Goal: Task Accomplishment & Management: Use online tool/utility

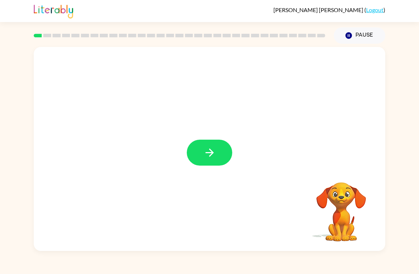
click at [214, 152] on icon "button" at bounding box center [209, 152] width 12 height 12
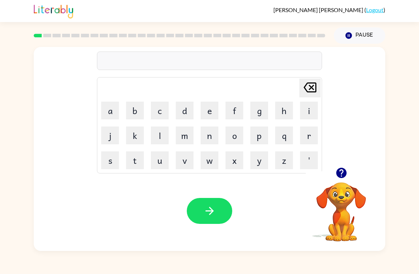
click at [308, 137] on button "r" at bounding box center [309, 135] width 18 height 18
click at [157, 166] on button "u" at bounding box center [160, 160] width 18 height 18
click at [140, 109] on button "b" at bounding box center [135, 110] width 18 height 18
click at [215, 212] on icon "button" at bounding box center [209, 210] width 12 height 12
click at [191, 136] on button "m" at bounding box center [185, 135] width 18 height 18
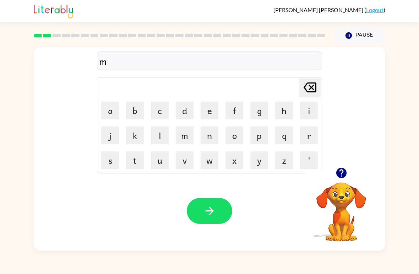
click at [239, 134] on button "o" at bounding box center [234, 135] width 18 height 18
click at [211, 159] on button "w" at bounding box center [209, 160] width 18 height 18
click at [132, 159] on button "t" at bounding box center [135, 160] width 18 height 18
click at [287, 111] on button "h" at bounding box center [284, 110] width 18 height 18
click at [220, 202] on button "button" at bounding box center [209, 211] width 45 height 26
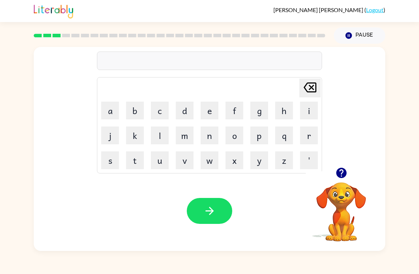
click at [185, 110] on button "d" at bounding box center [185, 110] width 18 height 18
click at [210, 112] on button "e" at bounding box center [209, 110] width 18 height 18
click at [211, 133] on button "n" at bounding box center [209, 135] width 18 height 18
click at [216, 206] on button "button" at bounding box center [209, 211] width 45 height 26
click at [113, 166] on button "s" at bounding box center [110, 160] width 18 height 18
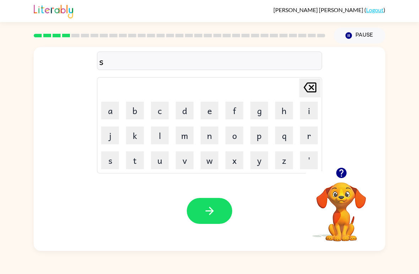
click at [260, 135] on button "p" at bounding box center [259, 135] width 18 height 18
click at [240, 136] on button "o" at bounding box center [234, 135] width 18 height 18
click at [139, 167] on button "t" at bounding box center [135, 160] width 18 height 18
click at [213, 214] on icon "button" at bounding box center [209, 210] width 12 height 12
click at [109, 150] on td "s" at bounding box center [110, 160] width 24 height 24
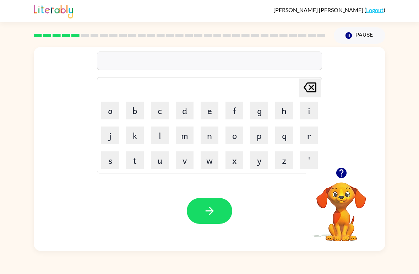
click at [107, 165] on button "s" at bounding box center [110, 160] width 18 height 18
click at [212, 162] on button "w" at bounding box center [209, 160] width 18 height 18
click at [210, 110] on button "e" at bounding box center [209, 110] width 18 height 18
click at [341, 178] on icon "button" at bounding box center [341, 172] width 12 height 12
click at [259, 136] on button "p" at bounding box center [259, 135] width 18 height 18
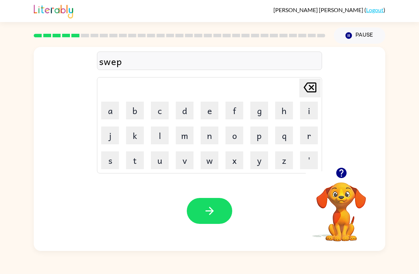
click at [137, 156] on button "t" at bounding box center [135, 160] width 18 height 18
click at [213, 199] on button "button" at bounding box center [209, 211] width 45 height 26
click at [264, 136] on button "p" at bounding box center [259, 135] width 18 height 18
click at [301, 107] on button "i" at bounding box center [309, 110] width 18 height 18
click at [255, 164] on button "y" at bounding box center [259, 160] width 18 height 18
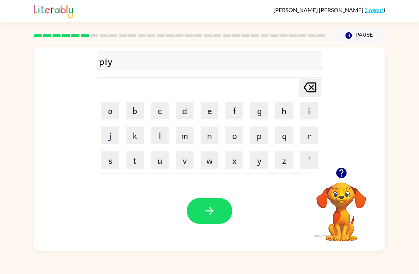
click at [211, 212] on icon "button" at bounding box center [209, 210] width 8 height 8
click at [335, 172] on icon "button" at bounding box center [341, 172] width 12 height 12
click at [161, 108] on button "c" at bounding box center [160, 110] width 18 height 18
click at [112, 114] on button "a" at bounding box center [110, 110] width 18 height 18
click at [214, 134] on button "n" at bounding box center [209, 135] width 18 height 18
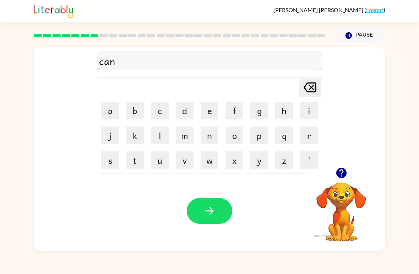
click at [186, 111] on button "d" at bounding box center [185, 110] width 18 height 18
click at [165, 137] on button "l" at bounding box center [160, 135] width 18 height 18
click at [210, 213] on icon "button" at bounding box center [209, 210] width 8 height 8
click at [136, 105] on button "b" at bounding box center [135, 110] width 18 height 18
click at [117, 107] on button "a" at bounding box center [110, 110] width 18 height 18
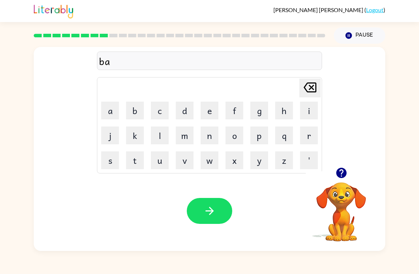
click at [139, 162] on button "t" at bounding box center [135, 160] width 18 height 18
click at [284, 111] on button "h" at bounding box center [284, 110] width 18 height 18
click at [216, 203] on button "button" at bounding box center [209, 211] width 45 height 26
click at [163, 111] on button "c" at bounding box center [160, 110] width 18 height 18
click at [166, 132] on button "l" at bounding box center [160, 135] width 18 height 18
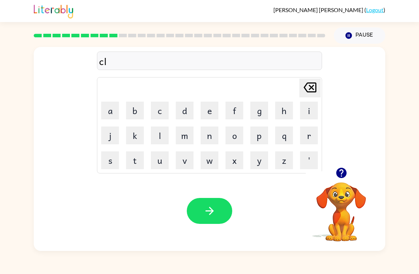
click at [238, 129] on button "o" at bounding box center [234, 135] width 18 height 18
click at [213, 160] on button "w" at bounding box center [209, 160] width 18 height 18
click at [210, 131] on button "n" at bounding box center [209, 135] width 18 height 18
click at [204, 208] on icon "button" at bounding box center [209, 210] width 12 height 12
click at [116, 157] on button "s" at bounding box center [110, 160] width 18 height 18
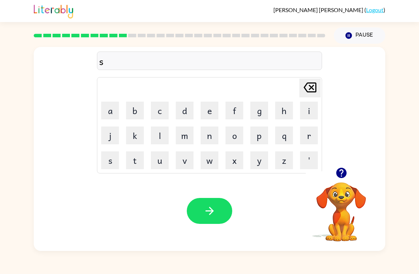
click at [288, 110] on button "h" at bounding box center [284, 110] width 18 height 18
click at [240, 134] on button "o" at bounding box center [234, 135] width 18 height 18
click at [165, 107] on button "c" at bounding box center [160, 110] width 18 height 18
click at [142, 131] on button "k" at bounding box center [135, 135] width 18 height 18
click at [217, 210] on button "button" at bounding box center [209, 211] width 45 height 26
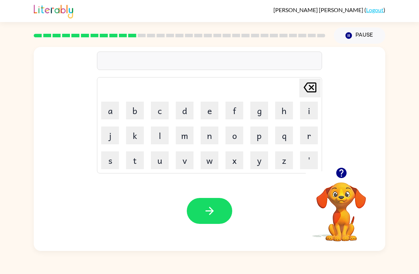
click at [262, 112] on button "g" at bounding box center [259, 110] width 18 height 18
click at [117, 105] on button "a" at bounding box center [110, 110] width 18 height 18
click at [284, 159] on button "z" at bounding box center [284, 160] width 18 height 18
click at [217, 200] on button "button" at bounding box center [209, 211] width 45 height 26
click at [210, 110] on button "e" at bounding box center [209, 110] width 18 height 18
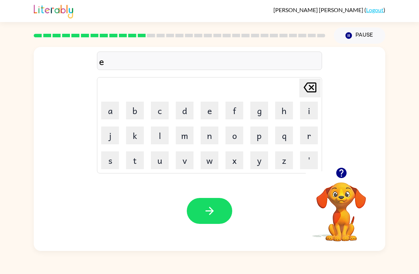
click at [240, 161] on button "x" at bounding box center [234, 160] width 18 height 18
click at [264, 132] on button "p" at bounding box center [259, 135] width 18 height 18
click at [164, 133] on button "l" at bounding box center [160, 135] width 18 height 18
click at [237, 132] on button "o" at bounding box center [234, 135] width 18 height 18
click at [192, 106] on button "d" at bounding box center [185, 110] width 18 height 18
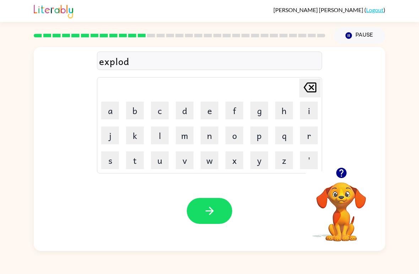
click at [214, 217] on icon "button" at bounding box center [209, 210] width 12 height 12
click at [113, 159] on button "s" at bounding box center [110, 160] width 18 height 18
click at [212, 158] on button "w" at bounding box center [209, 160] width 18 height 18
click at [214, 113] on button "e" at bounding box center [209, 110] width 18 height 18
click at [137, 160] on button "t" at bounding box center [135, 160] width 18 height 18
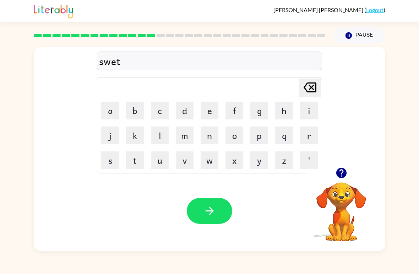
click at [209, 139] on button "n" at bounding box center [209, 135] width 18 height 18
click at [313, 89] on icon "[PERSON_NAME] last character input" at bounding box center [309, 87] width 17 height 17
click at [215, 114] on button "e" at bounding box center [209, 110] width 18 height 18
click at [206, 138] on button "n" at bounding box center [209, 135] width 18 height 18
click at [213, 108] on button "e" at bounding box center [209, 110] width 18 height 18
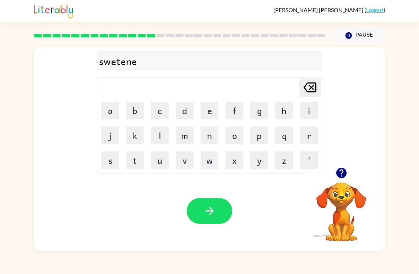
click at [359, 6] on span "[PERSON_NAME]" at bounding box center [318, 9] width 91 height 7
click at [376, 12] on link "Logout" at bounding box center [374, 9] width 17 height 7
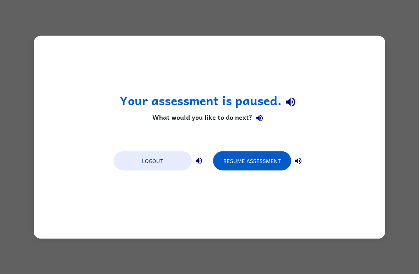
click at [275, 159] on button "Resume Assessment" at bounding box center [252, 160] width 78 height 19
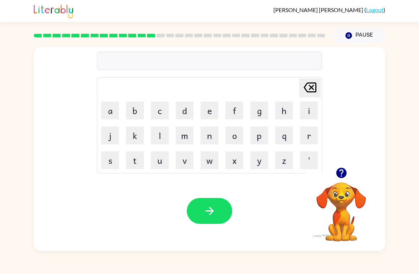
click at [116, 154] on button "s" at bounding box center [110, 160] width 18 height 18
click at [212, 162] on button "w" at bounding box center [209, 160] width 18 height 18
click at [213, 111] on button "e" at bounding box center [209, 110] width 18 height 18
click at [137, 167] on button "t" at bounding box center [135, 160] width 18 height 18
click at [210, 132] on button "n" at bounding box center [209, 135] width 18 height 18
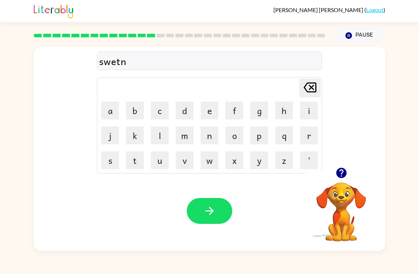
click at [213, 110] on button "e" at bounding box center [209, 110] width 18 height 18
click at [115, 165] on button "s" at bounding box center [110, 160] width 18 height 18
click at [212, 112] on button "e" at bounding box center [209, 110] width 18 height 18
click at [208, 204] on button "button" at bounding box center [209, 211] width 45 height 26
click at [287, 110] on button "h" at bounding box center [284, 110] width 18 height 18
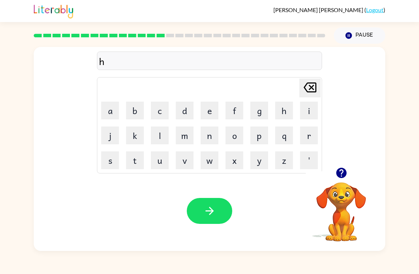
click at [311, 106] on button "i" at bounding box center [309, 110] width 18 height 18
click at [262, 134] on button "p" at bounding box center [259, 135] width 18 height 18
click at [235, 133] on button "o" at bounding box center [234, 135] width 18 height 18
click at [216, 205] on button "button" at bounding box center [209, 211] width 45 height 26
click at [242, 109] on button "f" at bounding box center [234, 110] width 18 height 18
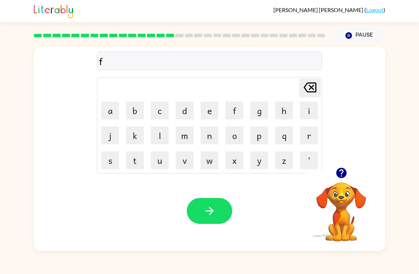
click at [237, 131] on button "o" at bounding box center [234, 135] width 18 height 18
click at [308, 137] on button "r" at bounding box center [309, 135] width 18 height 18
click at [159, 107] on button "c" at bounding box center [160, 110] width 18 height 18
click at [137, 131] on button "k" at bounding box center [135, 135] width 18 height 18
click at [208, 206] on icon "button" at bounding box center [209, 210] width 12 height 12
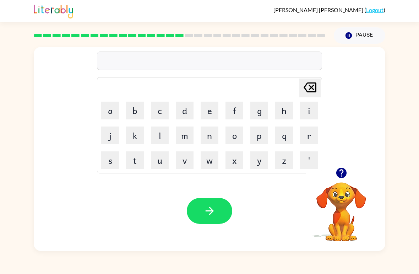
click at [217, 165] on button "w" at bounding box center [209, 160] width 18 height 18
click at [211, 111] on button "e" at bounding box center [209, 110] width 18 height 18
click at [143, 111] on button "b" at bounding box center [135, 110] width 18 height 18
click at [208, 212] on icon "button" at bounding box center [209, 210] width 12 height 12
click at [116, 161] on button "s" at bounding box center [110, 160] width 18 height 18
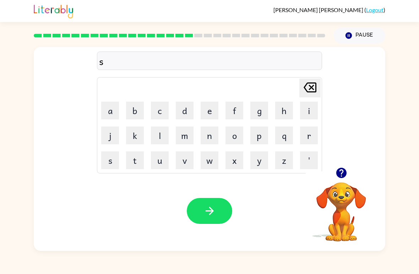
click at [165, 133] on button "l" at bounding box center [160, 135] width 18 height 18
click at [215, 105] on button "e" at bounding box center [209, 110] width 18 height 18
click at [264, 134] on button "p" at bounding box center [259, 135] width 18 height 18
click at [133, 162] on button "t" at bounding box center [135, 160] width 18 height 18
click at [218, 206] on button "button" at bounding box center [209, 211] width 45 height 26
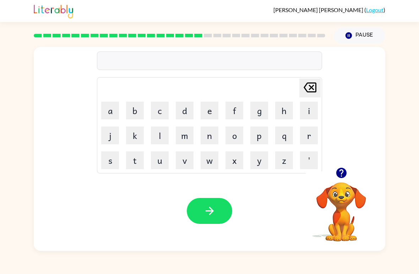
click at [286, 109] on button "h" at bounding box center [284, 110] width 18 height 18
click at [115, 110] on button "a" at bounding box center [110, 110] width 18 height 18
click at [309, 130] on button "r" at bounding box center [309, 135] width 18 height 18
click at [193, 115] on button "d" at bounding box center [185, 110] width 18 height 18
click at [211, 209] on icon "button" at bounding box center [209, 210] width 8 height 8
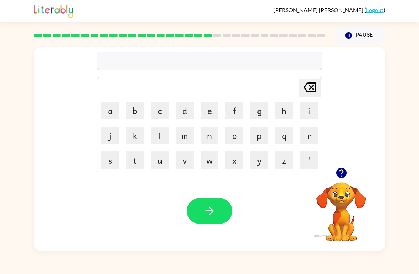
click at [307, 136] on button "r" at bounding box center [309, 135] width 18 height 18
click at [242, 135] on button "o" at bounding box center [234, 135] width 18 height 18
click at [184, 108] on button "d" at bounding box center [185, 110] width 18 height 18
click at [214, 204] on button "button" at bounding box center [209, 211] width 45 height 26
click at [312, 134] on button "r" at bounding box center [309, 135] width 18 height 18
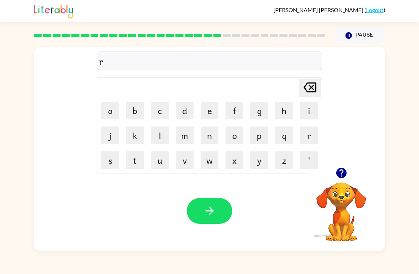
click at [212, 109] on button "e" at bounding box center [209, 110] width 18 height 18
click at [139, 156] on button "t" at bounding box center [135, 160] width 18 height 18
click at [311, 83] on icon at bounding box center [309, 87] width 13 height 10
click at [109, 161] on button "s" at bounding box center [110, 160] width 18 height 18
click at [142, 160] on button "t" at bounding box center [135, 160] width 18 height 18
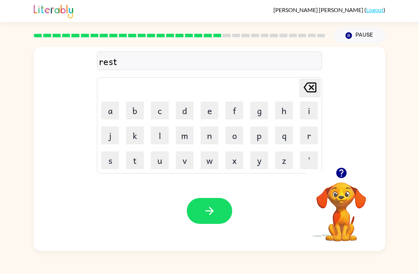
click at [308, 111] on button "i" at bounding box center [309, 110] width 18 height 18
click at [188, 109] on button "d" at bounding box center [185, 110] width 18 height 18
click at [219, 206] on button "button" at bounding box center [209, 211] width 45 height 26
click at [208, 164] on button "w" at bounding box center [209, 160] width 18 height 18
click at [215, 107] on button "e" at bounding box center [209, 110] width 18 height 18
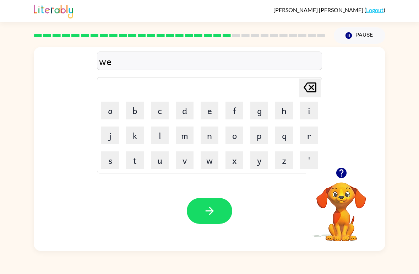
click at [164, 112] on button "c" at bounding box center [160, 110] width 18 height 18
click at [209, 213] on icon "button" at bounding box center [209, 210] width 12 height 12
click at [107, 166] on button "s" at bounding box center [110, 160] width 18 height 18
click at [214, 134] on button "n" at bounding box center [209, 135] width 18 height 18
click at [242, 134] on button "o" at bounding box center [234, 135] width 18 height 18
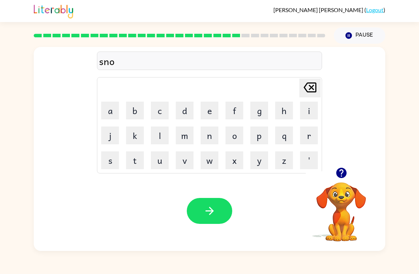
click at [185, 133] on button "m" at bounding box center [185, 135] width 18 height 18
click at [116, 105] on button "a" at bounding box center [110, 110] width 18 height 18
click at [215, 131] on button "n" at bounding box center [209, 135] width 18 height 18
click at [214, 207] on icon "button" at bounding box center [209, 210] width 12 height 12
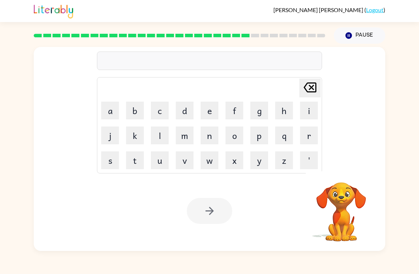
click at [213, 160] on button "w" at bounding box center [209, 160] width 18 height 18
click at [316, 111] on button "i" at bounding box center [309, 110] width 18 height 18
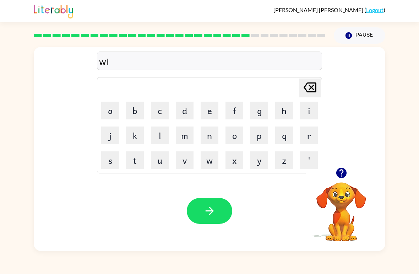
click at [211, 136] on button "n" at bounding box center [209, 135] width 18 height 18
click at [143, 159] on button "t" at bounding box center [135, 160] width 18 height 18
click at [217, 109] on button "e" at bounding box center [209, 110] width 18 height 18
click at [307, 133] on button "r" at bounding box center [309, 135] width 18 height 18
click at [220, 210] on button "button" at bounding box center [209, 211] width 45 height 26
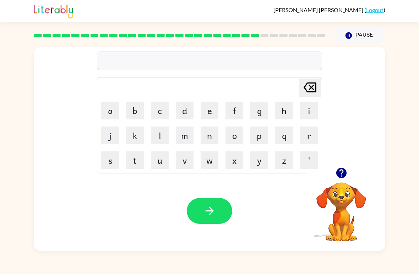
click at [163, 108] on button "c" at bounding box center [160, 110] width 18 height 18
click at [279, 104] on button "h" at bounding box center [284, 110] width 18 height 18
click at [206, 106] on button "e" at bounding box center [209, 110] width 18 height 18
click at [115, 158] on button "s" at bounding box center [110, 160] width 18 height 18
click at [138, 160] on button "t" at bounding box center [135, 160] width 18 height 18
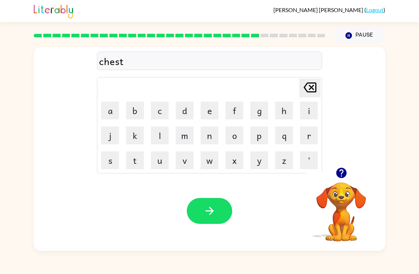
click at [214, 205] on icon "button" at bounding box center [209, 210] width 12 height 12
click at [117, 159] on button "s" at bounding box center [110, 160] width 18 height 18
click at [163, 158] on button "u" at bounding box center [160, 160] width 18 height 18
click at [188, 110] on button "d" at bounding box center [185, 110] width 18 height 18
click at [210, 108] on button "e" at bounding box center [209, 110] width 18 height 18
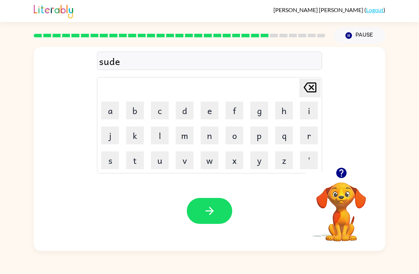
click at [209, 131] on button "n" at bounding box center [209, 135] width 18 height 18
click at [208, 209] on icon "button" at bounding box center [209, 210] width 12 height 12
click at [165, 106] on button "c" at bounding box center [160, 110] width 18 height 18
click at [237, 132] on button "o" at bounding box center [234, 135] width 18 height 18
click at [215, 130] on button "n" at bounding box center [209, 135] width 18 height 18
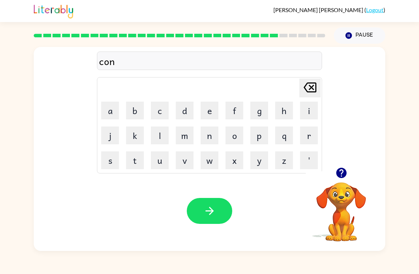
click at [217, 109] on button "e" at bounding box center [209, 110] width 18 height 18
click at [214, 214] on icon "button" at bounding box center [209, 210] width 12 height 12
click at [163, 109] on button "c" at bounding box center [160, 110] width 18 height 18
click at [286, 105] on button "h" at bounding box center [284, 110] width 18 height 18
click at [117, 104] on button "a" at bounding box center [110, 110] width 18 height 18
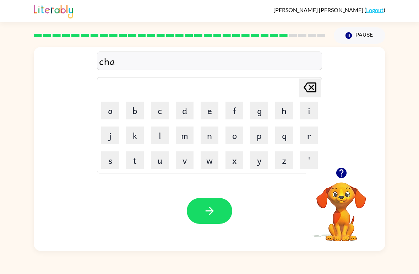
click at [217, 136] on button "n" at bounding box center [209, 135] width 18 height 18
click at [219, 204] on button "button" at bounding box center [209, 211] width 45 height 26
click at [111, 156] on button "s" at bounding box center [110, 160] width 18 height 18
click at [164, 155] on button "u" at bounding box center [160, 160] width 18 height 18
click at [143, 160] on button "t" at bounding box center [135, 160] width 18 height 18
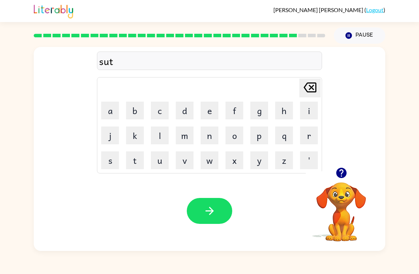
click at [211, 212] on icon "button" at bounding box center [209, 210] width 12 height 12
click at [140, 159] on button "t" at bounding box center [135, 160] width 18 height 18
click at [280, 110] on button "h" at bounding box center [284, 110] width 18 height 18
click at [215, 109] on button "e" at bounding box center [209, 110] width 18 height 18
click at [307, 136] on button "r" at bounding box center [309, 135] width 18 height 18
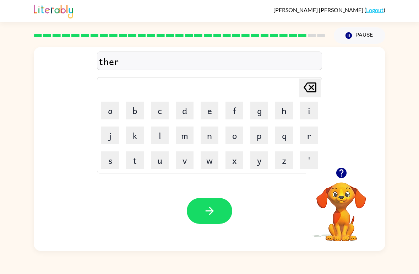
click at [111, 162] on button "s" at bounding box center [110, 160] width 18 height 18
click at [139, 156] on button "t" at bounding box center [135, 160] width 18 height 18
click at [208, 198] on button "button" at bounding box center [209, 211] width 45 height 26
click at [306, 133] on button "r" at bounding box center [309, 135] width 18 height 18
click at [164, 161] on button "u" at bounding box center [160, 160] width 18 height 18
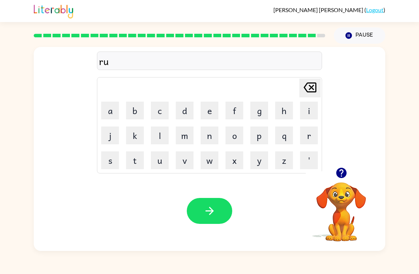
click at [265, 132] on button "p" at bounding box center [259, 135] width 18 height 18
click at [311, 88] on icon at bounding box center [309, 87] width 13 height 10
click at [313, 87] on icon "[PERSON_NAME] last character input" at bounding box center [309, 87] width 17 height 17
click at [238, 133] on button "o" at bounding box center [234, 135] width 18 height 18
click at [316, 83] on icon "[PERSON_NAME] last character input" at bounding box center [309, 87] width 17 height 17
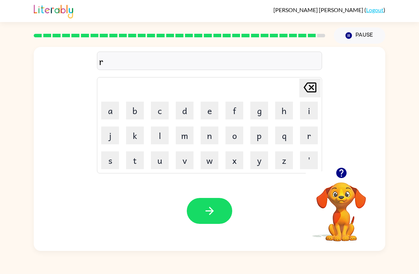
click at [207, 107] on button "e" at bounding box center [209, 110] width 18 height 18
click at [308, 84] on icon at bounding box center [309, 87] width 13 height 10
click at [164, 158] on button "u" at bounding box center [160, 160] width 18 height 18
click at [266, 133] on button "p" at bounding box center [259, 135] width 18 height 18
click at [216, 200] on button "button" at bounding box center [209, 211] width 45 height 26
